Goal: Check status

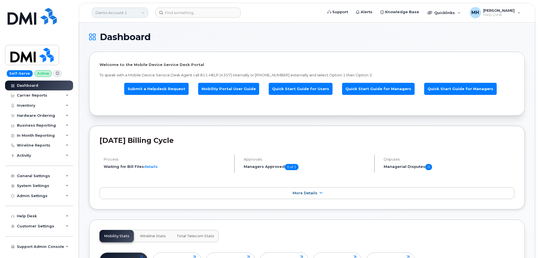
click at [128, 15] on link "Demo Account 1" at bounding box center [120, 13] width 56 height 10
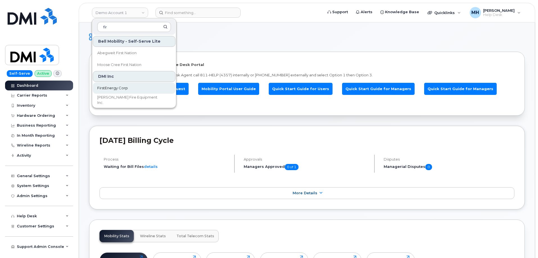
type input "fir"
click at [121, 91] on link "FirstEnergy Corp" at bounding box center [134, 88] width 83 height 11
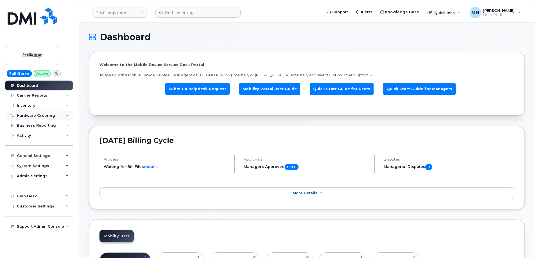
click at [31, 117] on div "Hardware Ordering" at bounding box center [36, 116] width 38 height 4
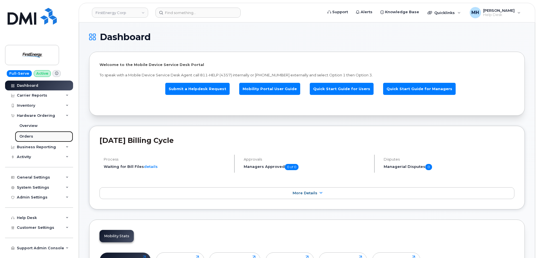
click at [31, 135] on div "Orders" at bounding box center [26, 136] width 14 height 5
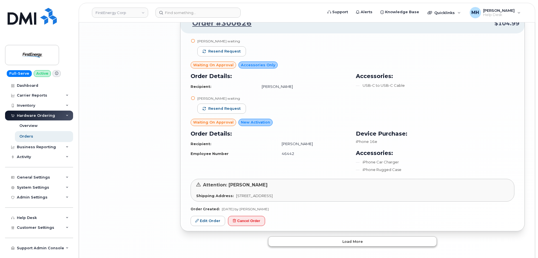
scroll to position [1183, 0]
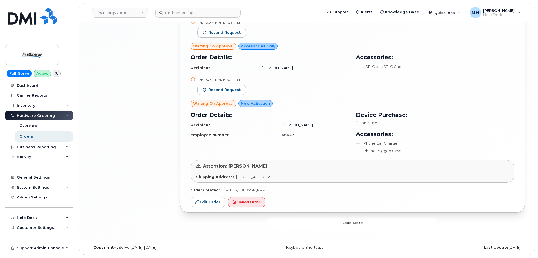
click at [281, 221] on button "Load more" at bounding box center [352, 223] width 169 height 10
